Goal: Task Accomplishment & Management: Complete application form

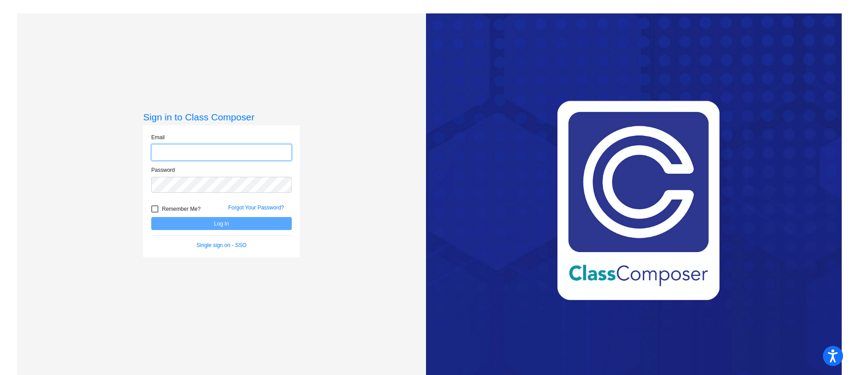
type input "[EMAIL_ADDRESS][DOMAIN_NAME]"
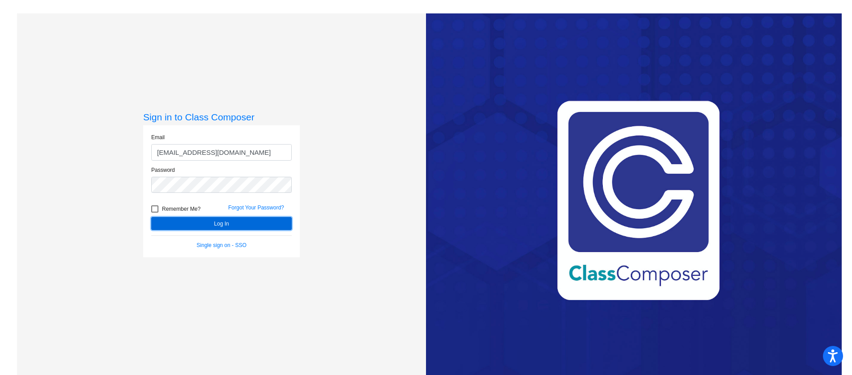
click at [204, 221] on button "Log In" at bounding box center [221, 223] width 140 height 13
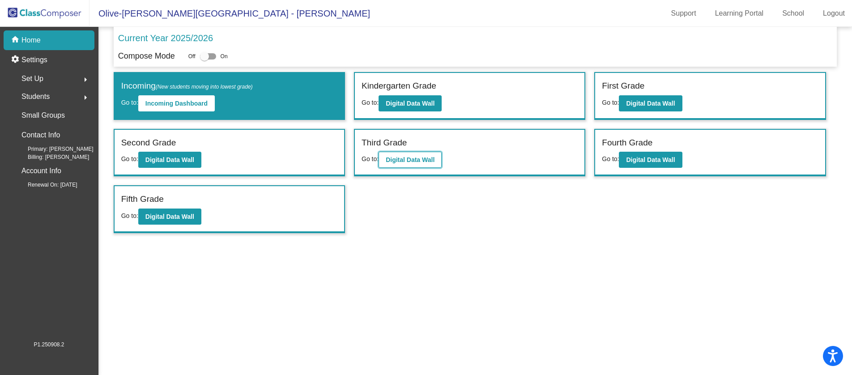
click at [422, 161] on b "Digital Data Wall" at bounding box center [410, 159] width 49 height 7
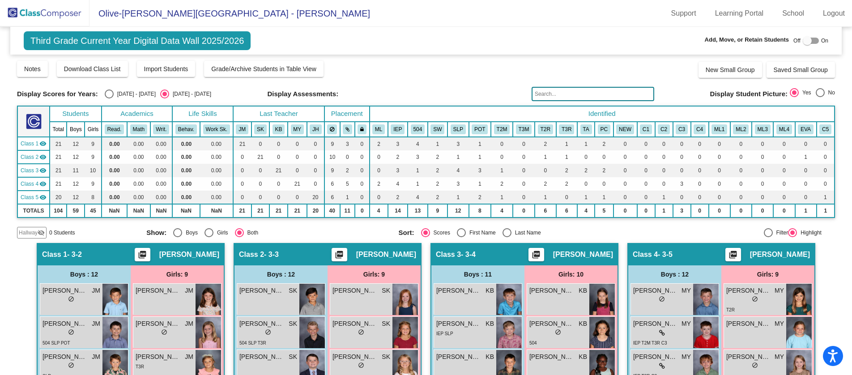
click at [809, 40] on div at bounding box center [811, 41] width 16 height 6
checkbox input "true"
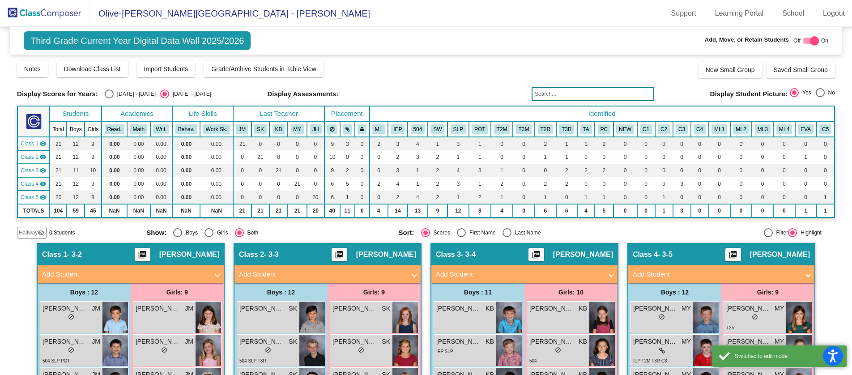
click at [20, 232] on span "Hallway" at bounding box center [28, 233] width 19 height 8
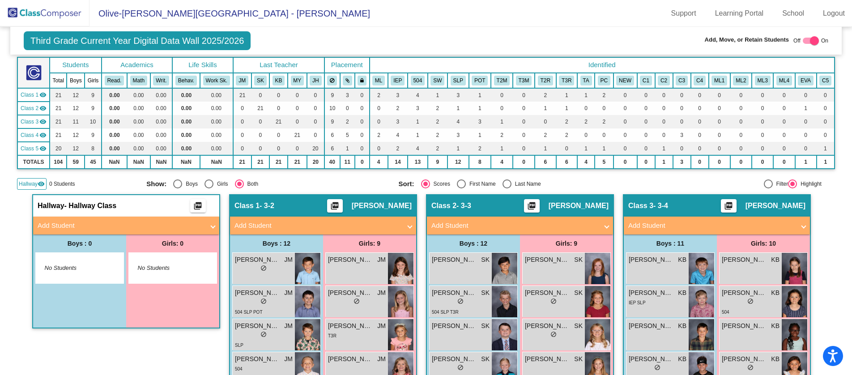
scroll to position [58, 0]
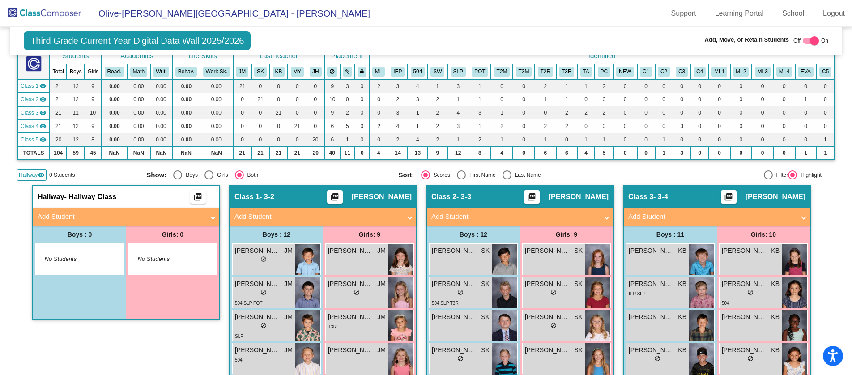
click at [70, 215] on mat-panel-title "Add Student" at bounding box center [121, 217] width 166 height 10
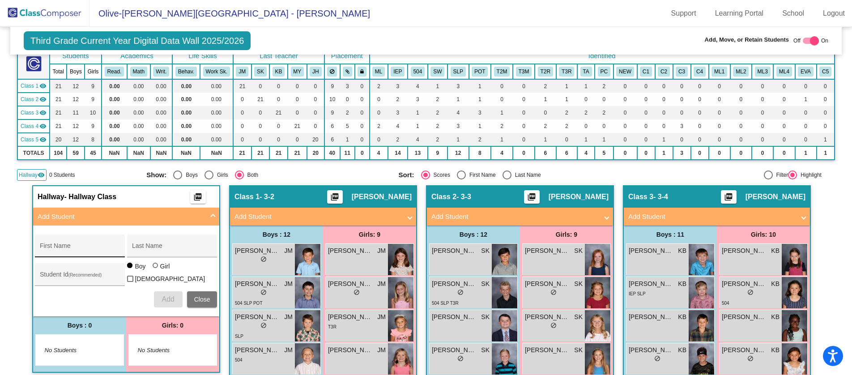
click at [67, 247] on input "First Name" at bounding box center [80, 249] width 81 height 7
click at [153, 268] on div at bounding box center [155, 265] width 5 height 5
click at [156, 270] on input "Girl" at bounding box center [156, 270] width 0 height 0
radio input "true"
click at [79, 251] on input "First Name" at bounding box center [80, 249] width 81 height 7
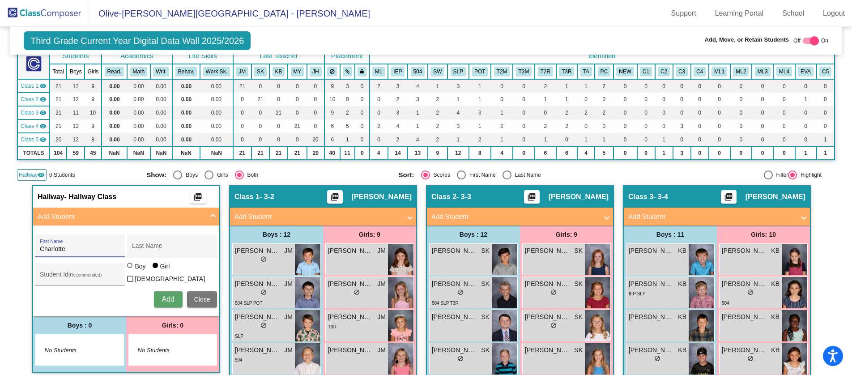
type input "Charlotte"
type input "Bowling"
click at [81, 278] on input "Student Id (Recommended)" at bounding box center [80, 277] width 81 height 7
type input "1231109"
click at [168, 295] on span "Add" at bounding box center [168, 299] width 13 height 8
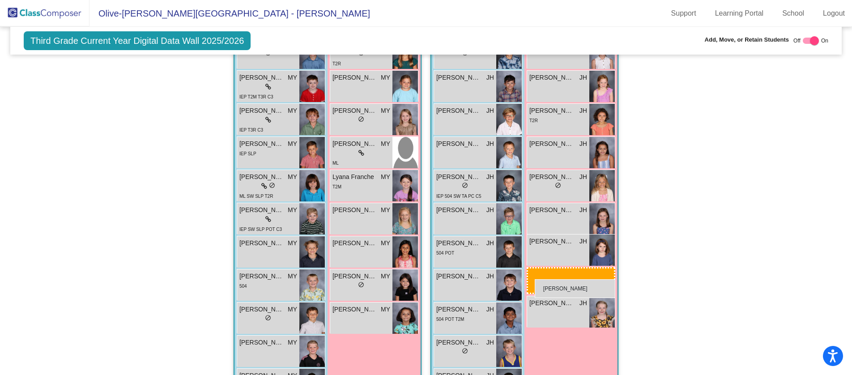
scroll to position [735, 0]
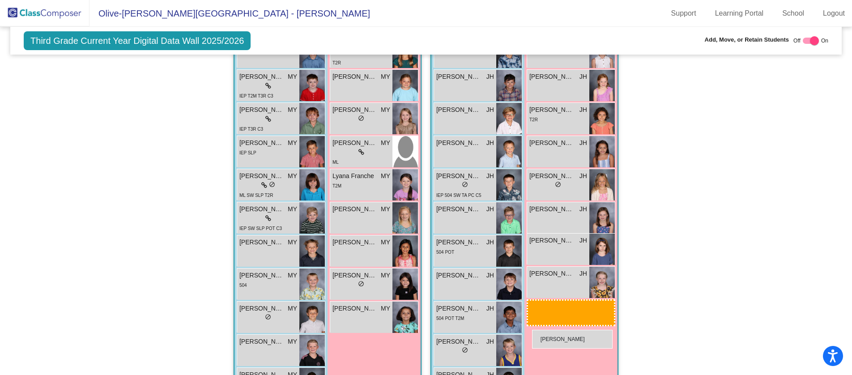
drag, startPoint x: 180, startPoint y: 97, endPoint x: 530, endPoint y: 331, distance: 420.7
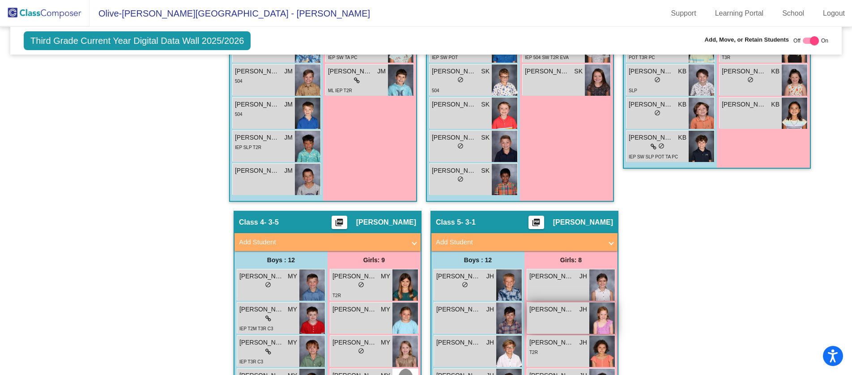
scroll to position [60, 0]
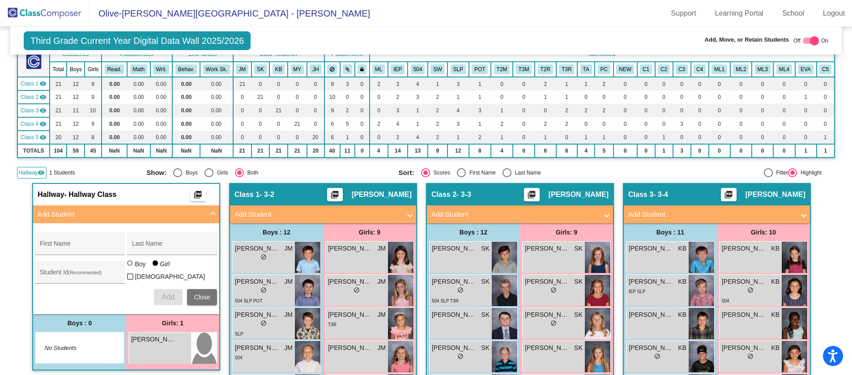
click at [150, 323] on div "Girls: 1" at bounding box center [172, 323] width 93 height 18
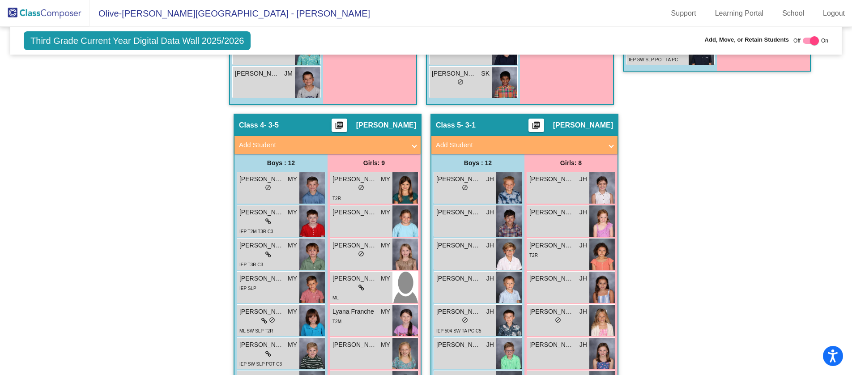
scroll to position [600, 0]
click at [447, 147] on mat-panel-title "Add Student" at bounding box center [519, 145] width 166 height 10
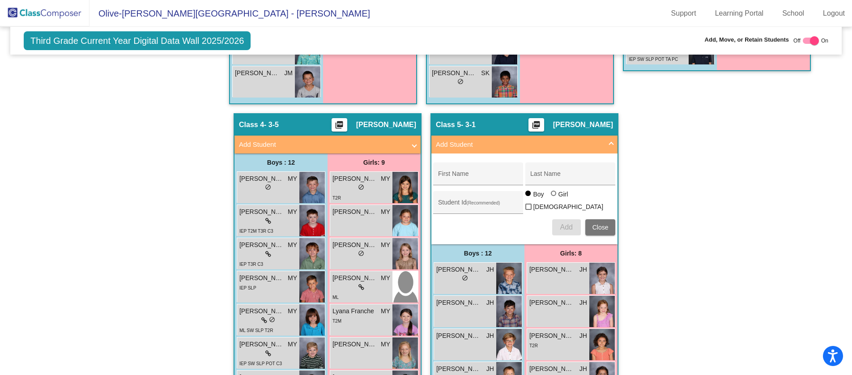
click at [178, 163] on div "Hallway - Hallway Class picture_as_pdf Add Student First Name Last Name Student…" at bounding box center [426, 158] width 818 height 1030
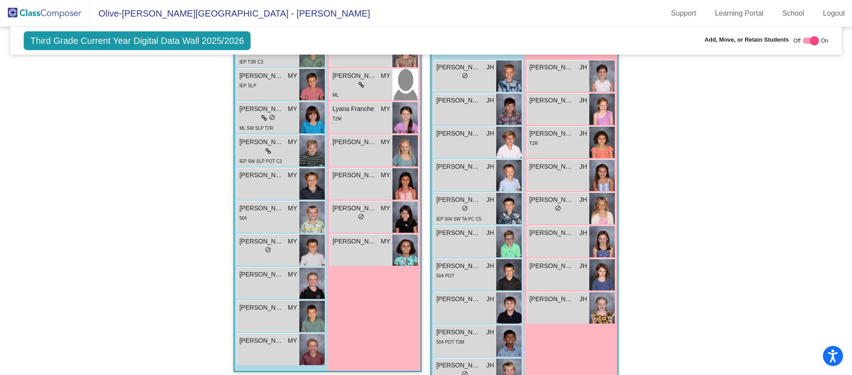
scroll to position [805, 0]
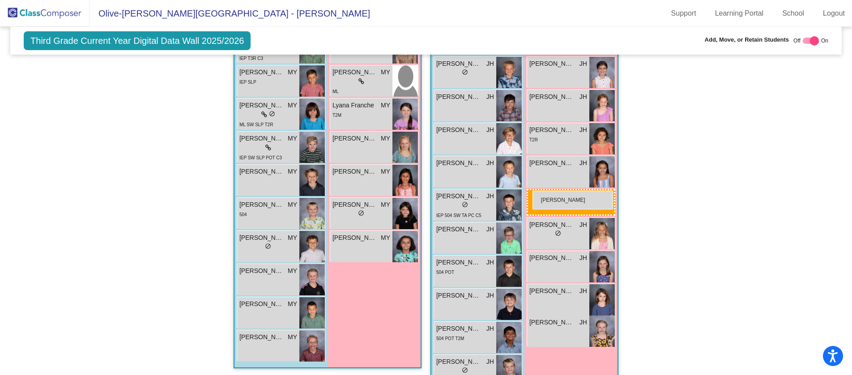
drag, startPoint x: 173, startPoint y: 125, endPoint x: 532, endPoint y: 191, distance: 365.3
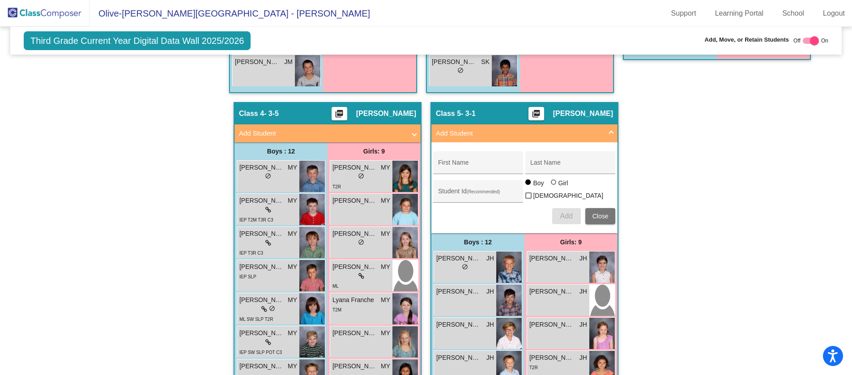
scroll to position [183, 0]
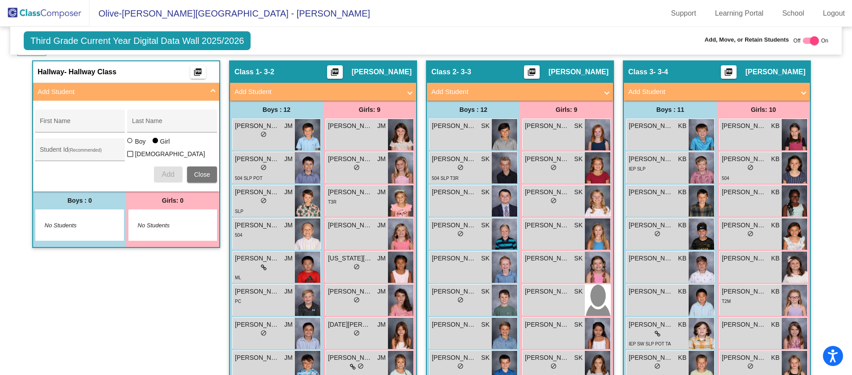
click at [803, 38] on div at bounding box center [811, 41] width 16 height 6
checkbox input "false"
